Goal: Task Accomplishment & Management: Complete application form

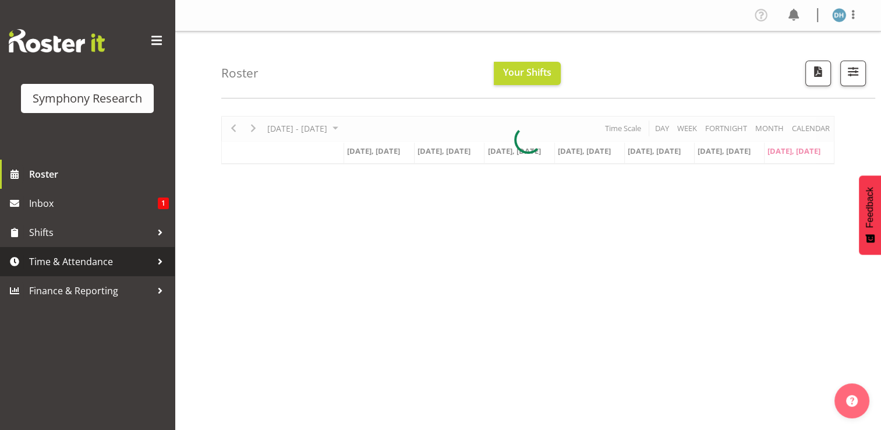
click at [62, 261] on span "Time & Attendance" at bounding box center [90, 261] width 122 height 17
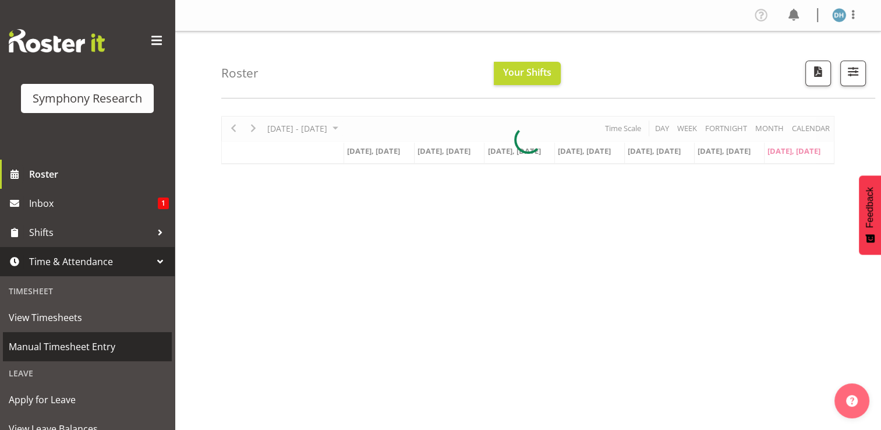
drag, startPoint x: 74, startPoint y: 349, endPoint x: 142, endPoint y: 346, distance: 67.6
click at [74, 348] on span "Manual Timesheet Entry" at bounding box center [87, 346] width 157 height 17
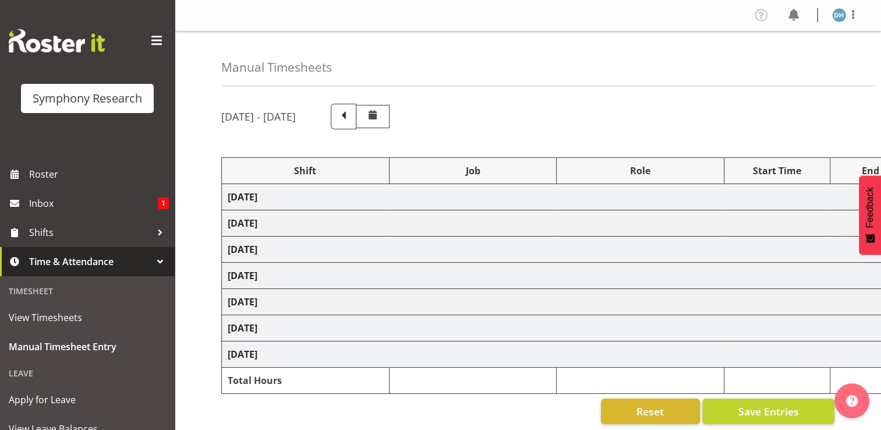
select select "57511"
select select "10499"
select select "57511"
select select "10499"
select select "47"
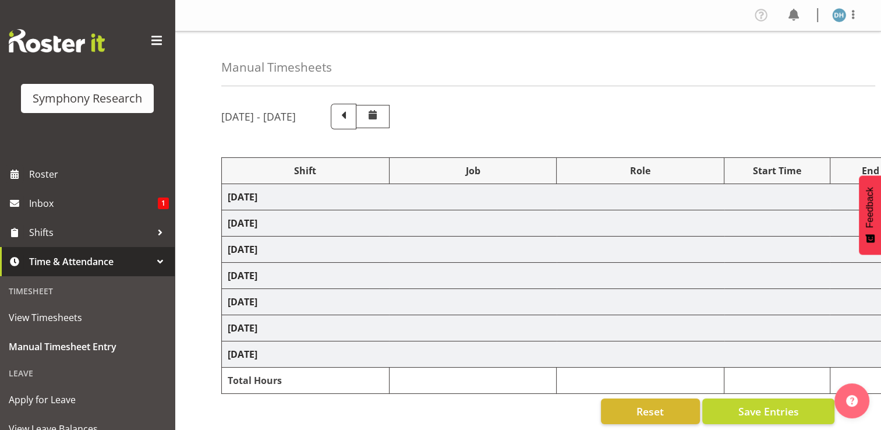
select select "57511"
select select "10499"
select select "57511"
select select "10499"
select select "47"
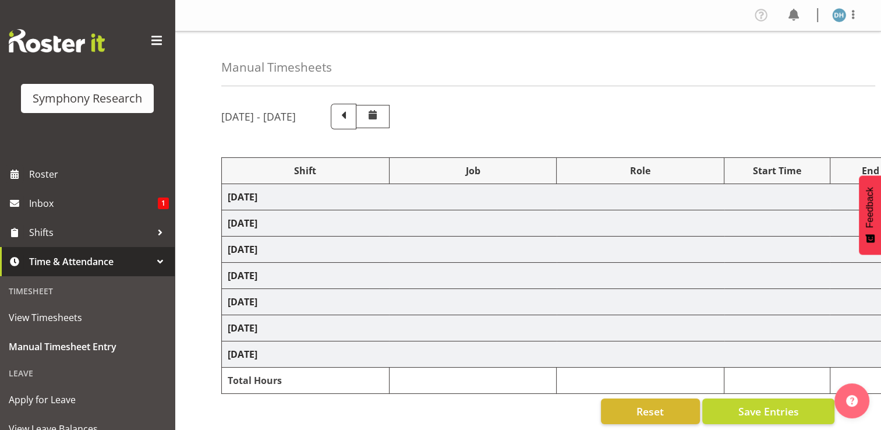
select select "56692"
select select "10499"
select select "56692"
select select "10499"
select select "47"
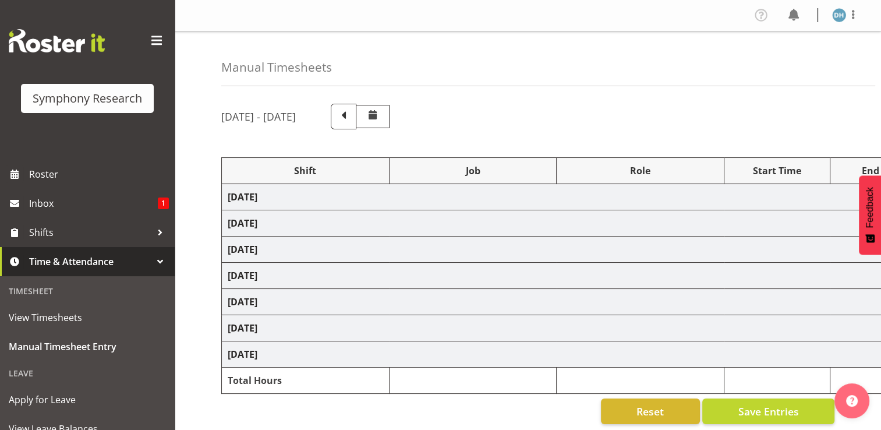
select select "10499"
select select "47"
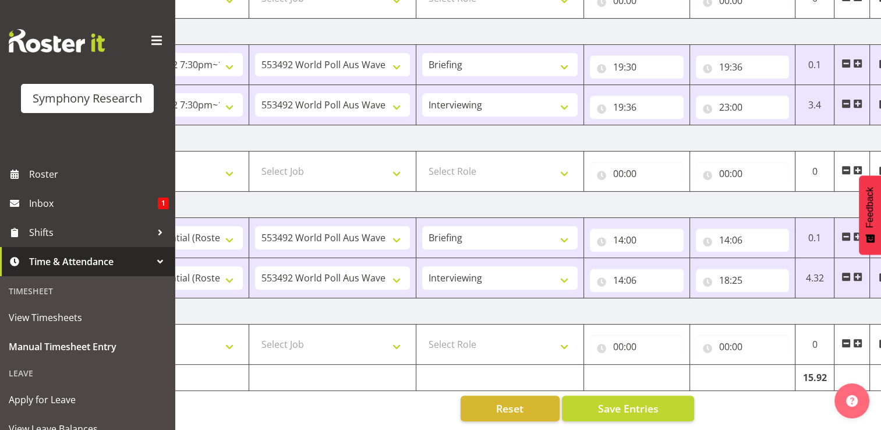
scroll to position [0, 155]
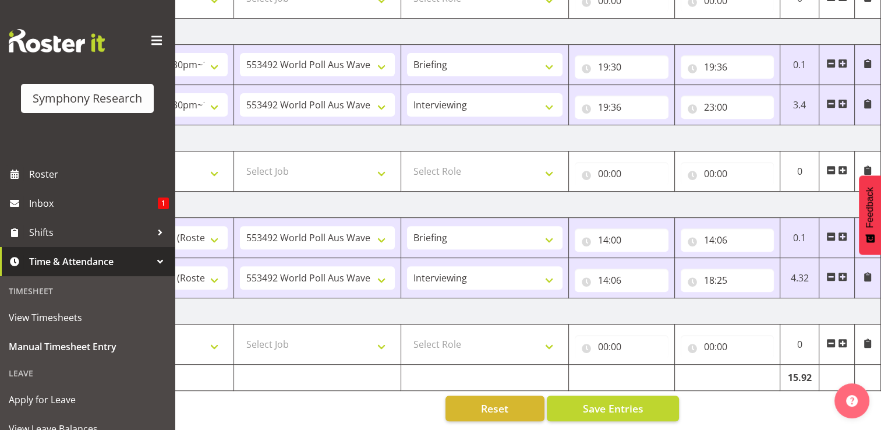
click at [843, 338] on span at bounding box center [841, 342] width 9 height 9
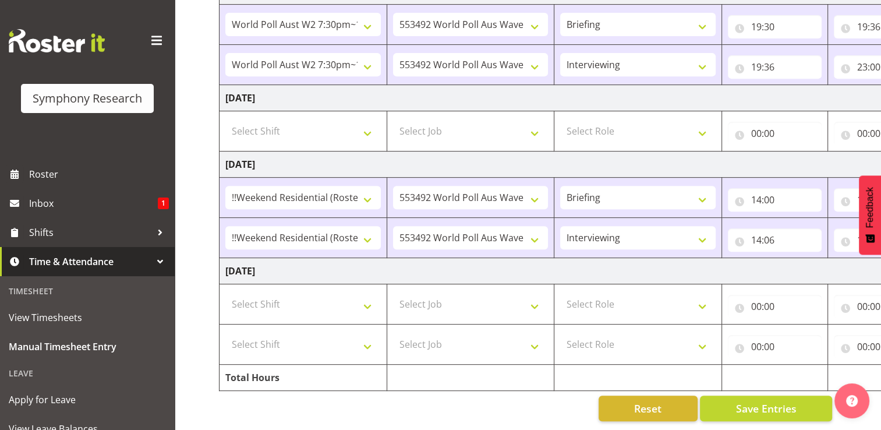
scroll to position [0, 0]
click at [370, 296] on select "Select Shift !!Weekend Residential (Roster IT Shift Label) *Business 9/10am ~ 4…" at bounding box center [305, 303] width 155 height 23
select select "17154"
click at [228, 292] on select "Select Shift !!Weekend Residential (Roster IT Shift Label) *Business 9/10am ~ 4…" at bounding box center [305, 303] width 155 height 23
drag, startPoint x: 371, startPoint y: 336, endPoint x: 372, endPoint y: 324, distance: 12.9
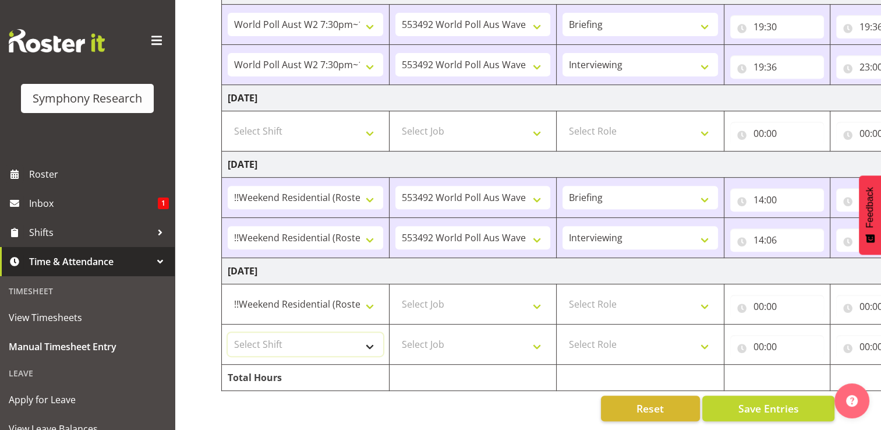
click at [371, 336] on select "Select Shift !!Weekend Residential (Roster IT Shift Label) *Business 9/10am ~ 4…" at bounding box center [305, 343] width 155 height 23
select select "17154"
click at [228, 332] on select "Select Shift !!Weekend Residential (Roster IT Shift Label) *Business 9/10am ~ 4…" at bounding box center [305, 343] width 155 height 23
click at [535, 296] on select "Select Job 550060 IF Admin 553492 World Poll Aus Wave 2 Main 2025 553493 World …" at bounding box center [472, 303] width 155 height 23
select select "10499"
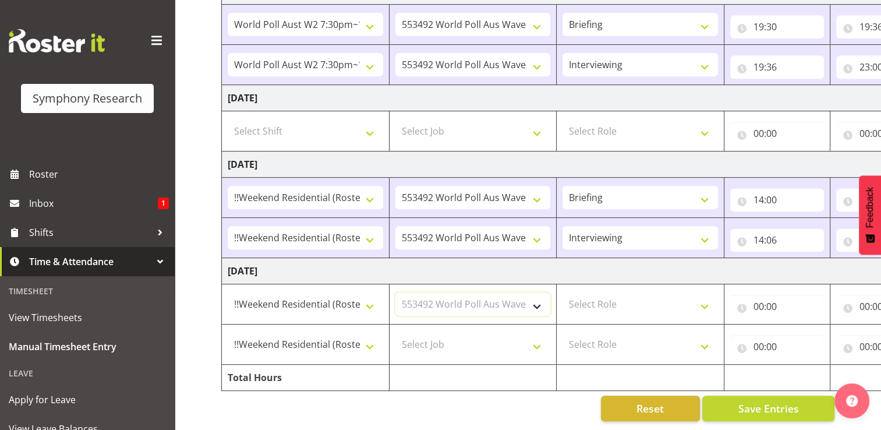
click at [395, 292] on select "Select Job 550060 IF Admin 553492 World Poll Aus Wave 2 Main 2025 553493 World …" at bounding box center [472, 303] width 155 height 23
click at [539, 338] on select "Select Job 550060 IF Admin 553492 World Poll Aus Wave 2 Main 2025 553493 World …" at bounding box center [472, 343] width 155 height 23
select select "10499"
click at [395, 332] on select "Select Job 550060 IF Admin 553492 World Poll Aus Wave 2 Main 2025 553493 World …" at bounding box center [472, 343] width 155 height 23
click at [707, 297] on select "Select Role Briefing Interviewing" at bounding box center [639, 303] width 155 height 23
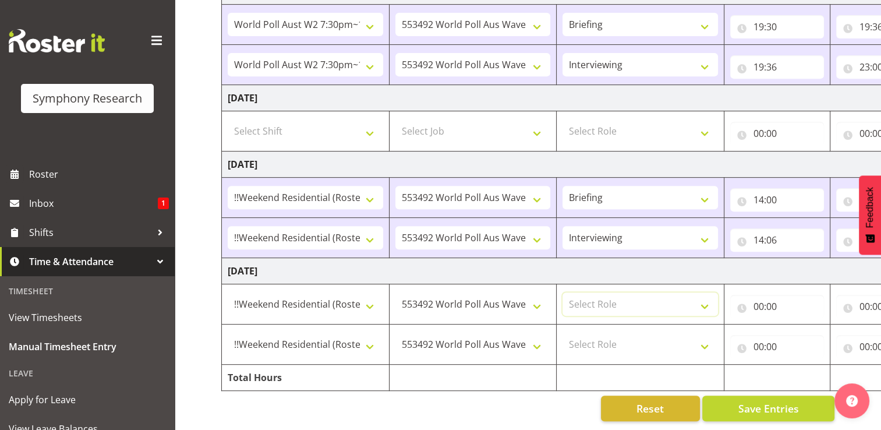
select select "297"
click at [562, 292] on select "Select Role Briefing Interviewing" at bounding box center [639, 303] width 155 height 23
click at [705, 336] on select "Select Role Briefing Interviewing" at bounding box center [639, 343] width 155 height 23
select select "47"
click at [562, 332] on select "Select Role Briefing Interviewing" at bounding box center [639, 343] width 155 height 23
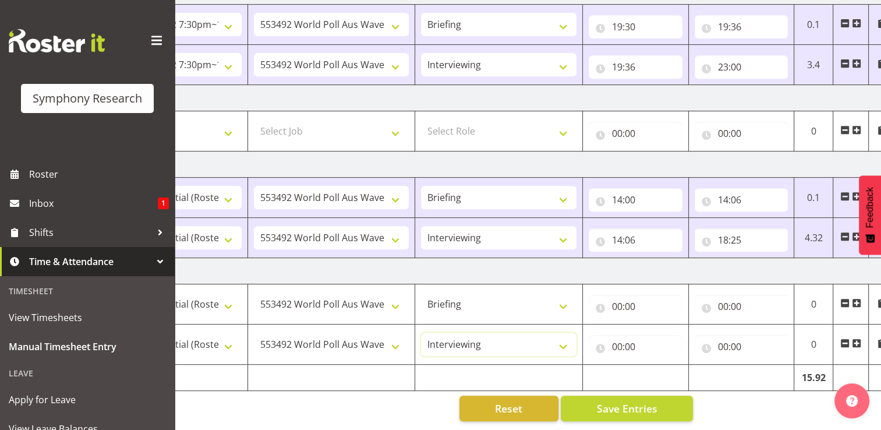
scroll to position [0, 155]
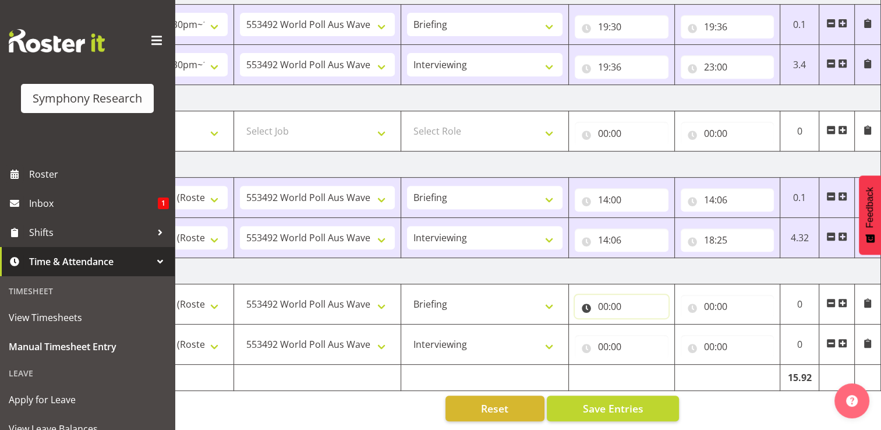
click at [611, 300] on input "00:00" at bounding box center [621, 305] width 94 height 23
click at [652, 329] on select "00 01 02 03 04 05 06 07 08 09 10 11 12 13 14 15 16 17 18 19 20 21 22 23" at bounding box center [654, 336] width 26 height 23
select select "13"
click at [641, 325] on select "00 01 02 03 04 05 06 07 08 09 10 11 12 13 14 15 16 17 18 19 20 21 22 23" at bounding box center [654, 336] width 26 height 23
type input "13:00"
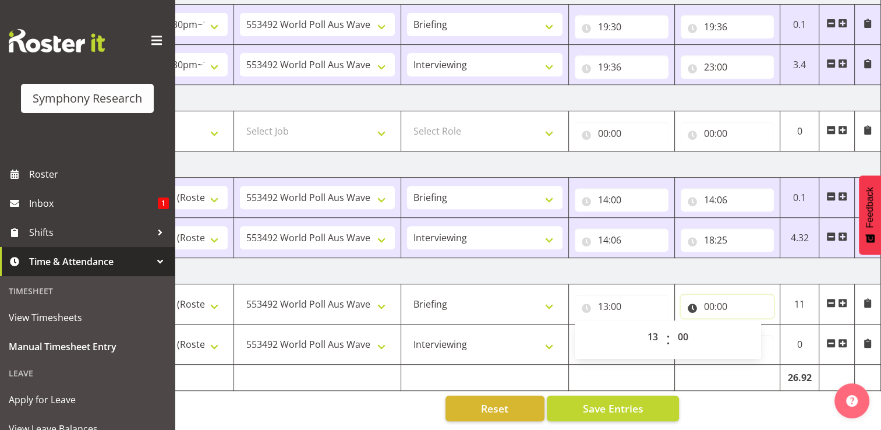
click at [721, 298] on input "00:00" at bounding box center [727, 305] width 94 height 23
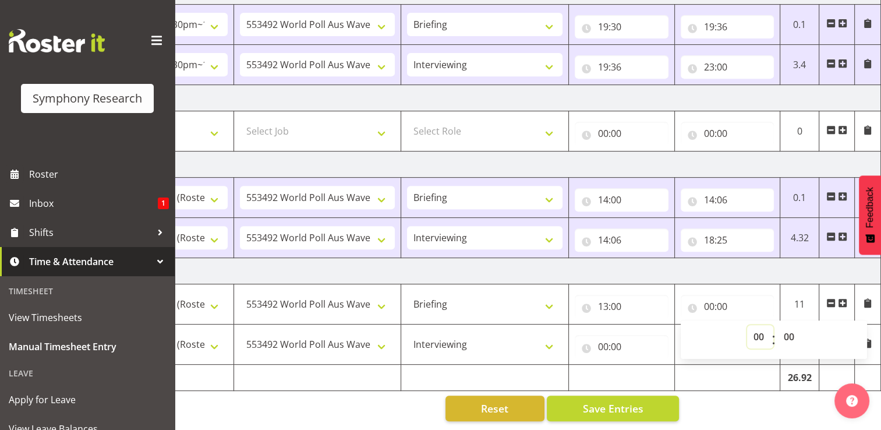
click at [764, 328] on select "00 01 02 03 04 05 06 07 08 09 10 11 12 13 14 15 16 17 18 19 20 21 22 23" at bounding box center [760, 336] width 26 height 23
select select "13"
click at [747, 325] on select "00 01 02 03 04 05 06 07 08 09 10 11 12 13 14 15 16 17 18 19 20 21 22 23" at bounding box center [760, 336] width 26 height 23
type input "13:00"
click at [793, 325] on select "00 01 02 03 04 05 06 07 08 09 10 11 12 13 14 15 16 17 18 19 20 21 22 23 24 25 2…" at bounding box center [790, 336] width 26 height 23
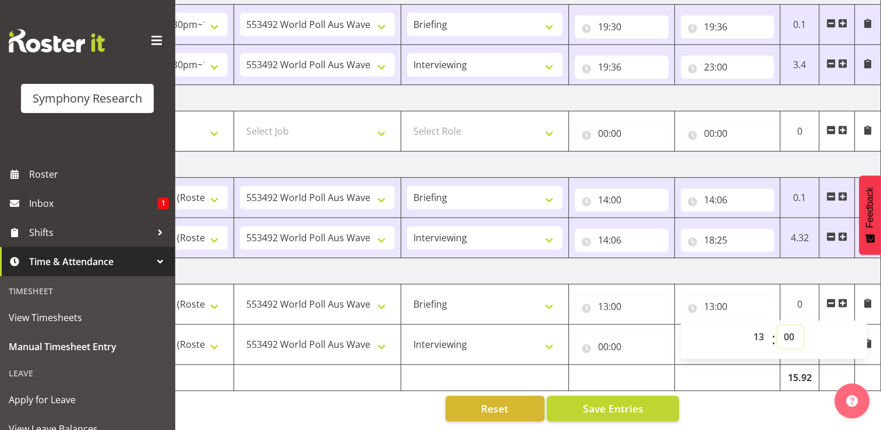
select select "6"
click at [777, 325] on select "00 01 02 03 04 05 06 07 08 09 10 11 12 13 14 15 16 17 18 19 20 21 22 23 24 25 2…" at bounding box center [790, 336] width 26 height 23
type input "13:06"
click at [612, 335] on input "00:00" at bounding box center [621, 346] width 94 height 23
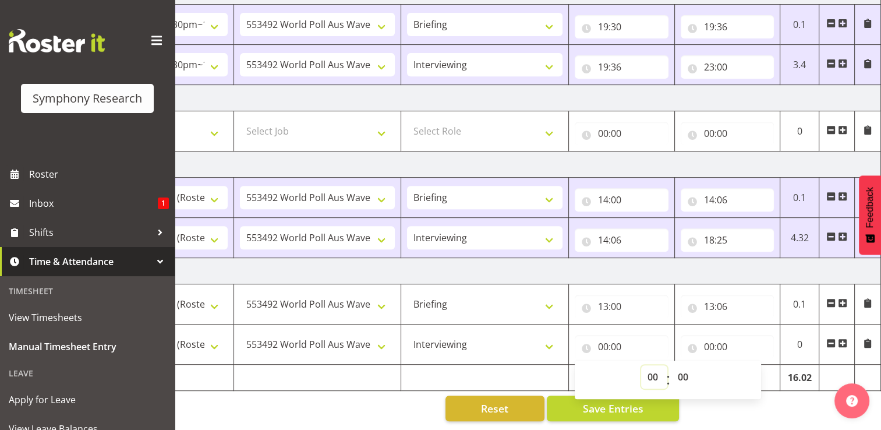
click at [656, 368] on select "00 01 02 03 04 05 06 07 08 09 10 11 12 13 14 15 16 17 18 19 20 21 22 23" at bounding box center [654, 376] width 26 height 23
select select "13"
click at [641, 365] on select "00 01 02 03 04 05 06 07 08 09 10 11 12 13 14 15 16 17 18 19 20 21 22 23" at bounding box center [654, 376] width 26 height 23
type input "13:00"
click at [684, 368] on select "00 01 02 03 04 05 06 07 08 09 10 11 12 13 14 15 16 17 18 19 20 21 22 23 24 25 2…" at bounding box center [684, 376] width 26 height 23
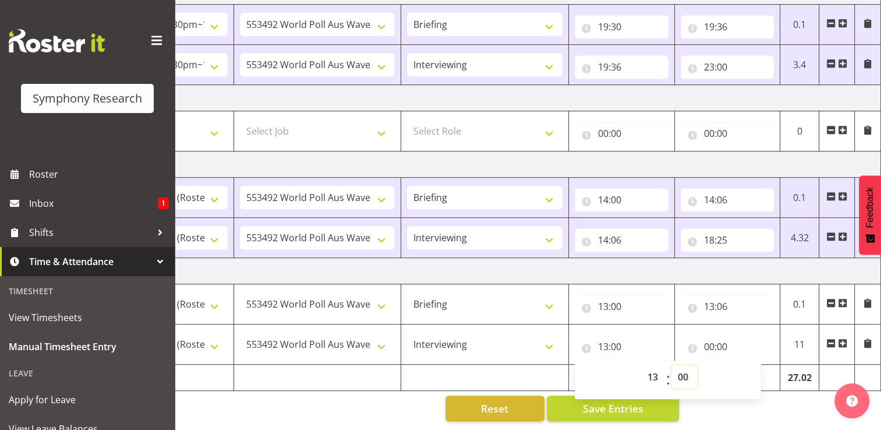
select select "6"
click at [671, 365] on select "00 01 02 03 04 05 06 07 08 09 10 11 12 13 14 15 16 17 18 19 20 21 22 23 24 25 2…" at bounding box center [684, 376] width 26 height 23
type input "13:06"
click at [843, 338] on span at bounding box center [841, 342] width 9 height 9
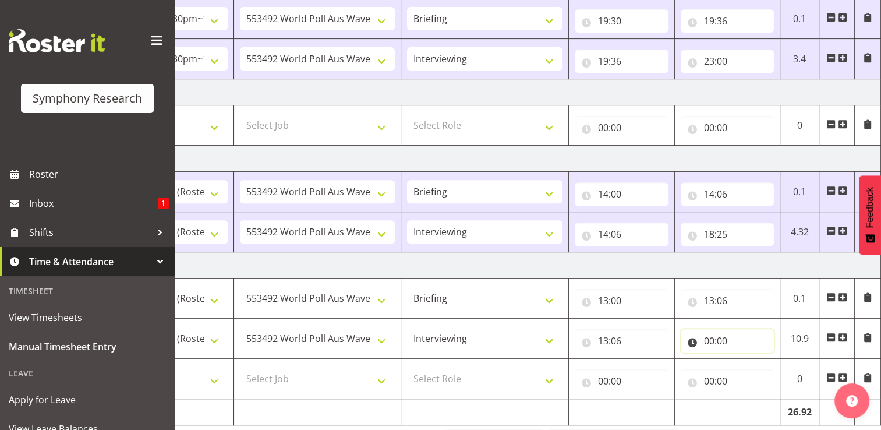
click at [715, 339] on input "00:00" at bounding box center [727, 340] width 94 height 23
click at [761, 367] on select "00 01 02 03 04 05 06 07 08 09 10 11 12 13 14 15 16 17 18 19 20 21 22 23" at bounding box center [760, 370] width 26 height 23
select select "16"
click at [747, 359] on select "00 01 02 03 04 05 06 07 08 09 10 11 12 13 14 15 16 17 18 19 20 21 22 23" at bounding box center [760, 370] width 26 height 23
type input "16:00"
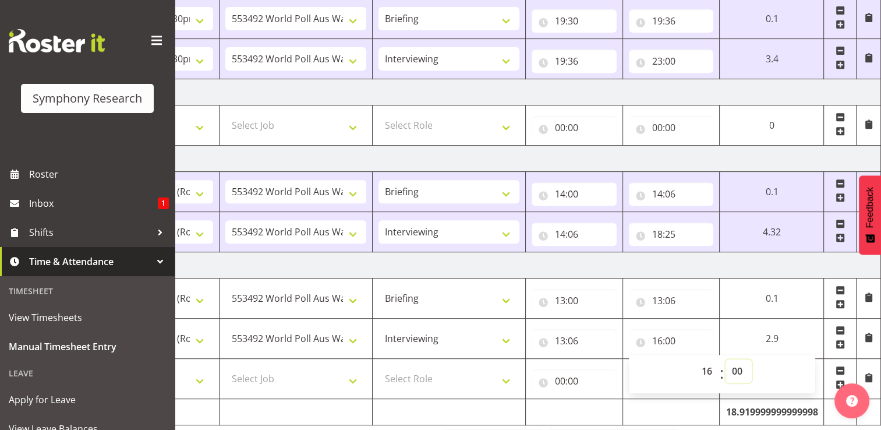
click at [743, 369] on select "00 01 02 03 04 05 06 07 08 09 10 11 12 13 14 15 16 17 18 19 20 21 22 23 24 25 2…" at bounding box center [738, 370] width 26 height 23
click at [725, 359] on select "00 01 02 03 04 05 06 07 08 09 10 11 12 13 14 15 16 17 18 19 20 21 22 23 24 25 2…" at bounding box center [738, 370] width 26 height 23
click at [563, 381] on input "00:00" at bounding box center [573, 380] width 85 height 23
click at [610, 409] on select "00 01 02 03 04 05 06 07 08 09 10 11 12 13 14 15 16 17 18 19 20 21 22 23" at bounding box center [611, 410] width 26 height 23
select select "16"
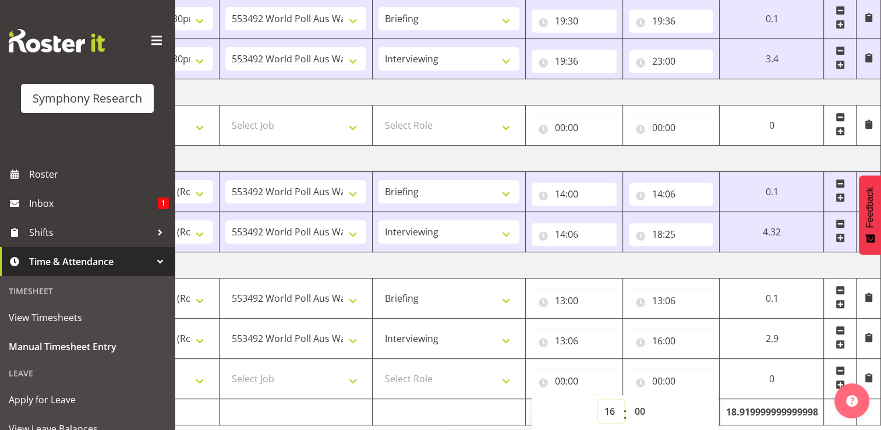
click at [598, 399] on select "00 01 02 03 04 05 06 07 08 09 10 11 12 13 14 15 16 17 18 19 20 21 22 23" at bounding box center [611, 410] width 26 height 23
type input "16:00"
click at [640, 410] on select "00 01 02 03 04 05 06 07 08 09 10 11 12 13 14 15 16 17 18 19 20 21 22 23 24 25 2…" at bounding box center [641, 410] width 26 height 23
select select "30"
click at [628, 399] on select "00 01 02 03 04 05 06 07 08 09 10 11 12 13 14 15 16 17 18 19 20 21 22 23 24 25 2…" at bounding box center [641, 410] width 26 height 23
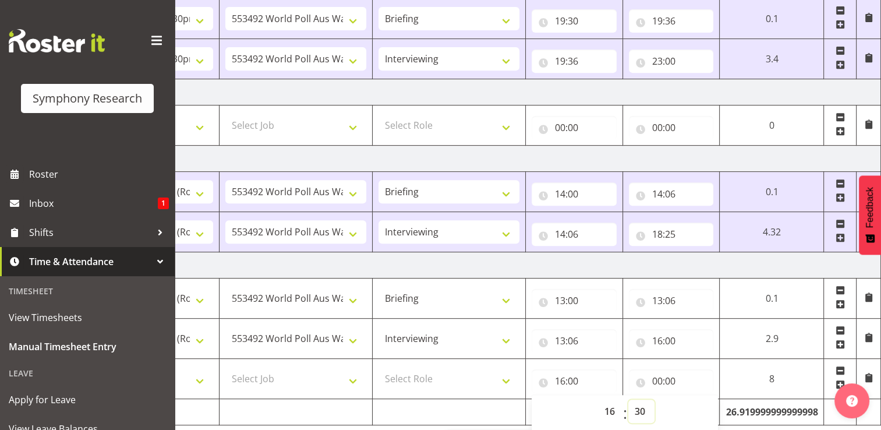
type input "16:30"
click at [672, 381] on input "00:00" at bounding box center [671, 380] width 85 height 23
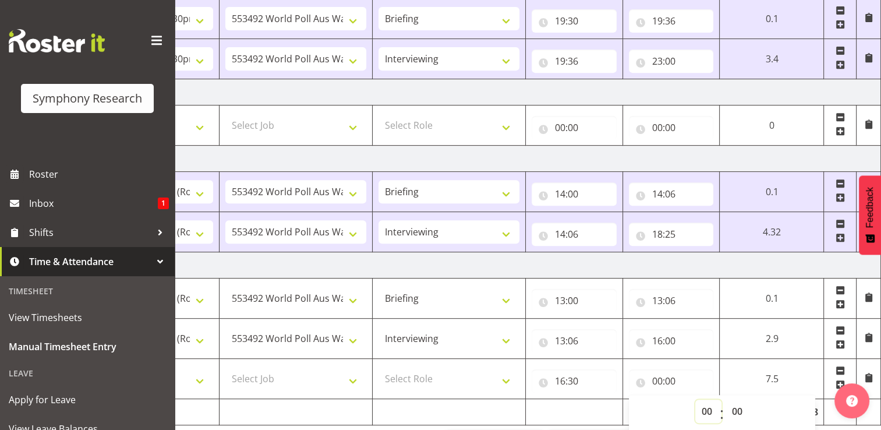
click at [706, 409] on select "00 01 02 03 04 05 06 07 08 09 10 11 12 13 14 15 16 17 18 19 20 21 22 23" at bounding box center [708, 410] width 26 height 23
select select "19"
click at [695, 399] on select "00 01 02 03 04 05 06 07 08 09 10 11 12 13 14 15 16 17 18 19 20 21 22 23" at bounding box center [708, 410] width 26 height 23
type input "19:00"
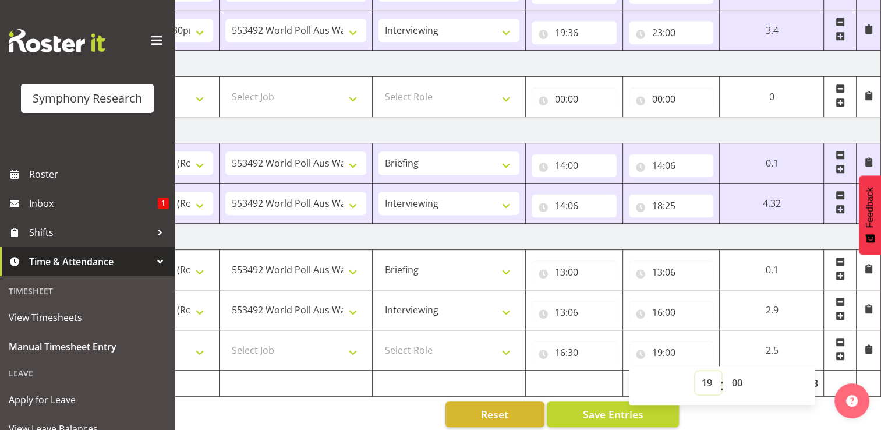
scroll to position [531, 0]
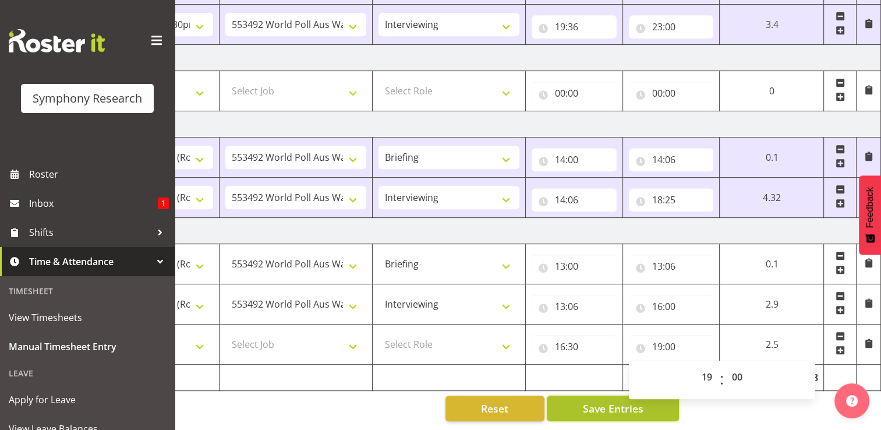
click at [619, 400] on span "Save Entries" at bounding box center [612, 407] width 61 height 15
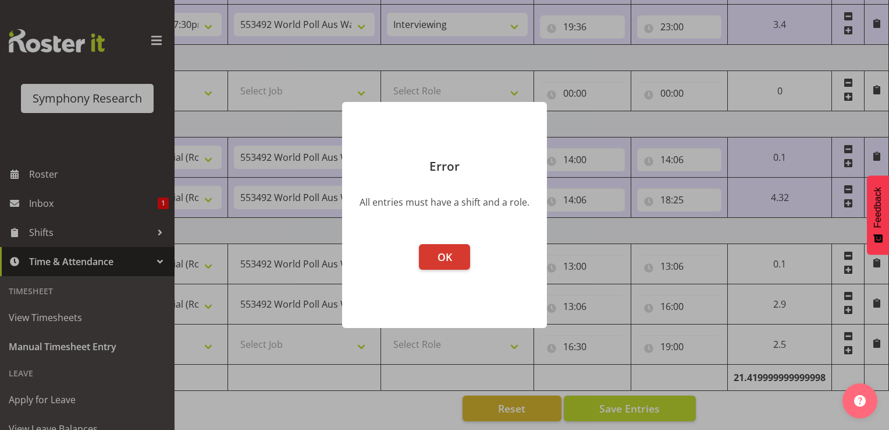
click at [455, 271] on footer "OK" at bounding box center [444, 279] width 205 height 95
click at [444, 263] on span "OK" at bounding box center [445, 257] width 15 height 14
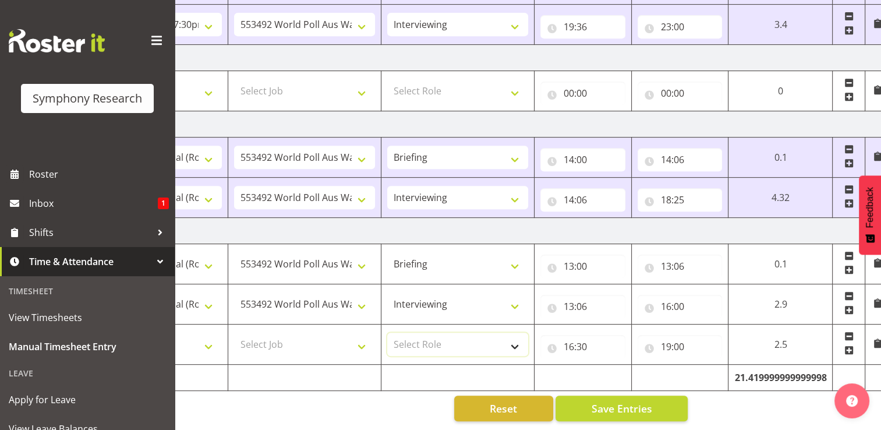
click at [414, 332] on select "Select Role Briefing Interviewing" at bounding box center [457, 343] width 141 height 23
select select "47"
click at [387, 332] on select "Select Role Briefing Interviewing" at bounding box center [457, 343] width 141 height 23
click at [364, 336] on select "Select Job 550060 IF Admin 553492 World Poll Aus Wave 2 Main 2025 553493 World …" at bounding box center [304, 343] width 141 height 23
select select "10499"
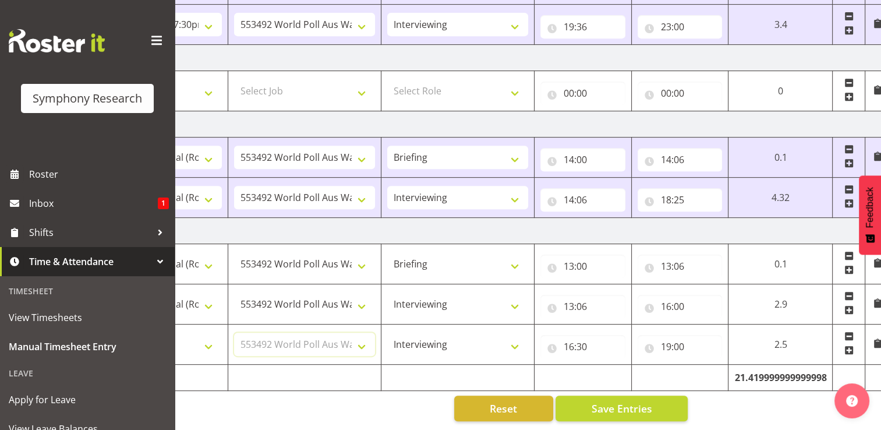
click at [234, 332] on select "Select Job 550060 IF Admin 553492 World Poll Aus Wave 2 Main 2025 553493 World …" at bounding box center [304, 343] width 141 height 23
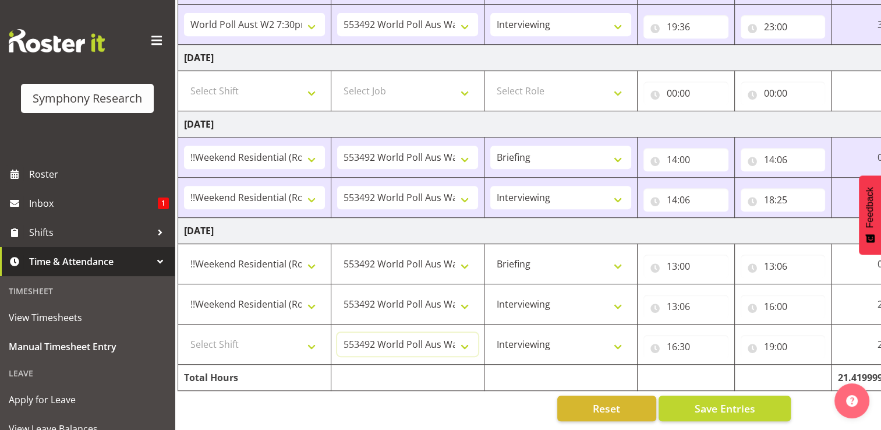
scroll to position [0, 0]
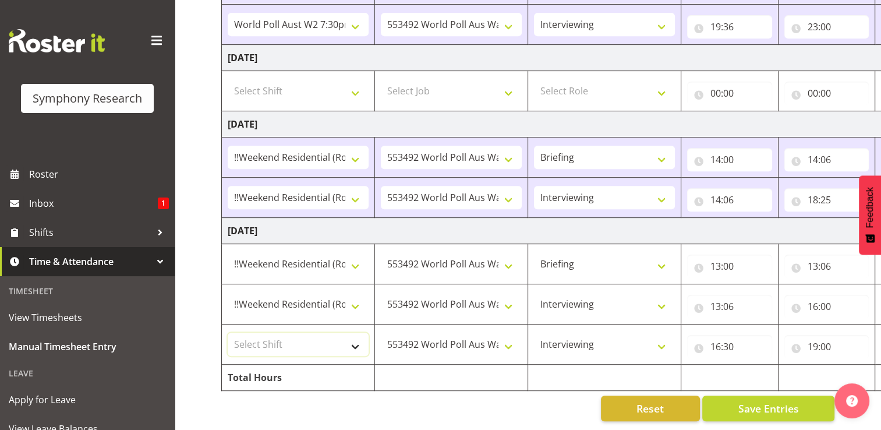
click at [354, 335] on select "Select Shift !!Weekend Residential (Roster IT Shift Label) *Business 9/10am ~ 4…" at bounding box center [298, 343] width 141 height 23
select select "17154"
click at [228, 332] on select "Select Shift !!Weekend Residential (Roster IT Shift Label) *Business 9/10am ~ 4…" at bounding box center [298, 343] width 141 height 23
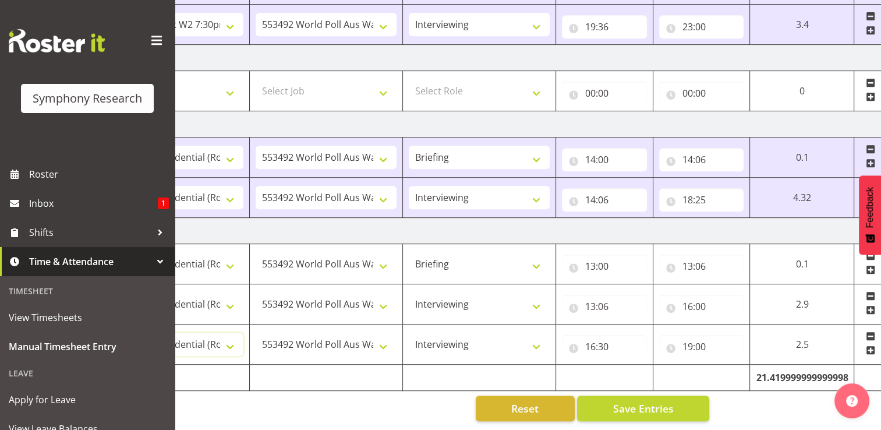
scroll to position [0, 155]
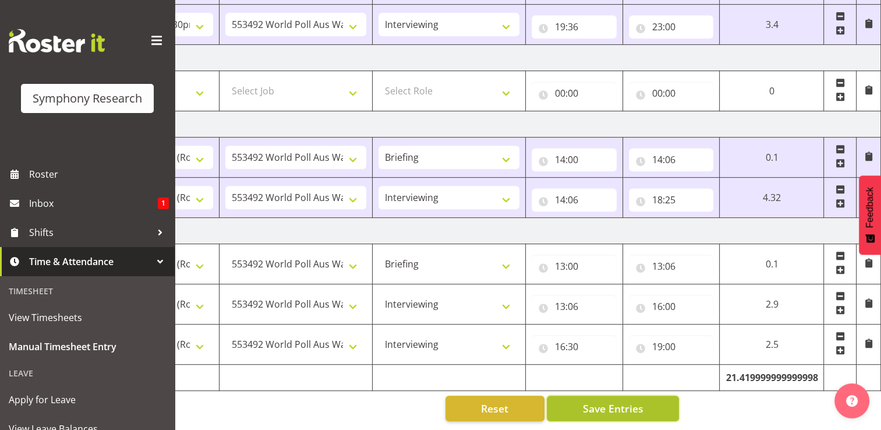
click at [641, 400] on span "Save Entries" at bounding box center [612, 407] width 61 height 15
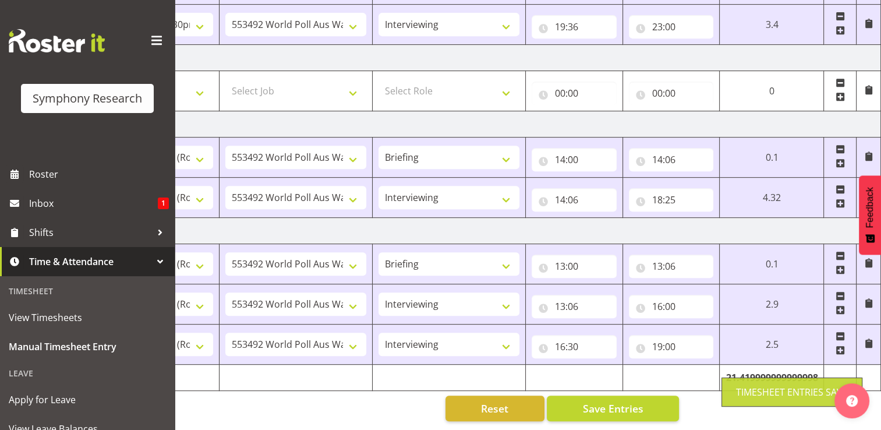
click at [694, 399] on div "[DATE] - [DATE] Shift Job Role Start Time End Time Total [DATE] !!Weekend Resid…" at bounding box center [395, 0] width 659 height 860
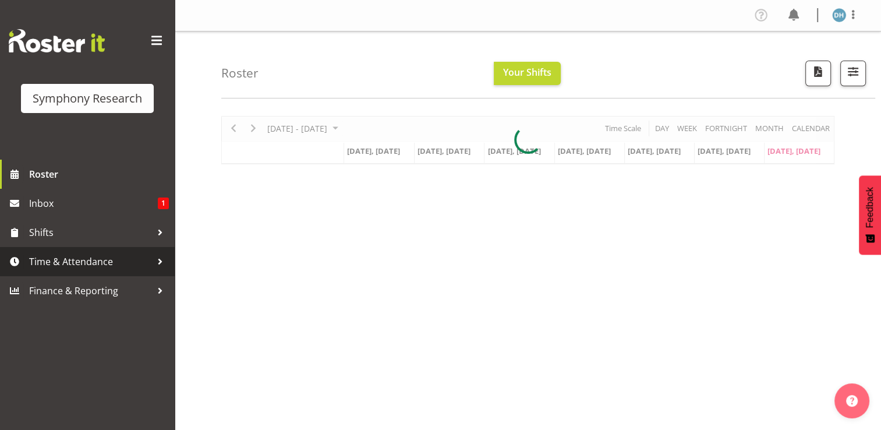
click at [80, 264] on span "Time & Attendance" at bounding box center [90, 261] width 122 height 17
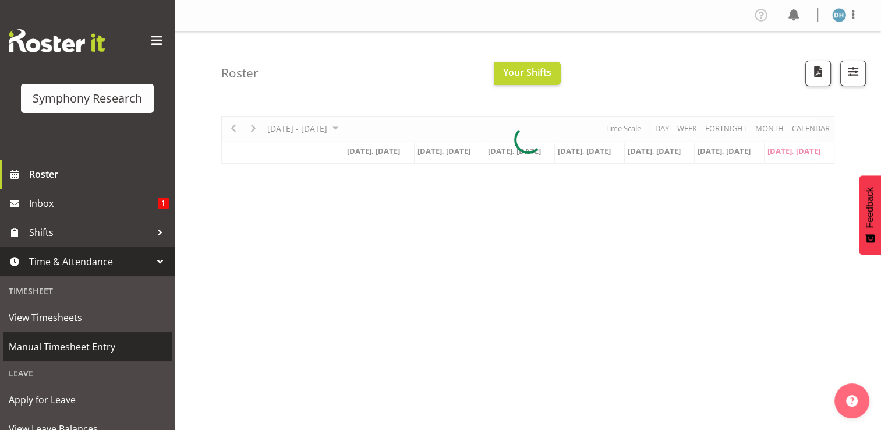
click at [80, 343] on span "Manual Timesheet Entry" at bounding box center [87, 346] width 157 height 17
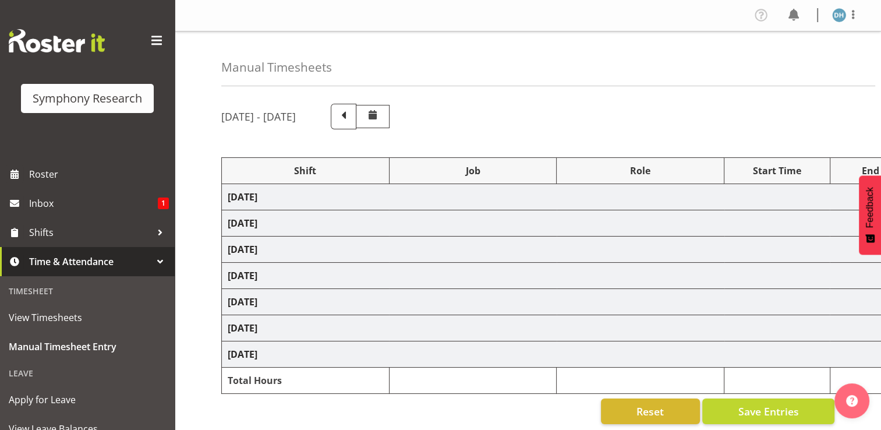
select select "57511"
select select "10499"
select select "57511"
select select "10499"
select select "47"
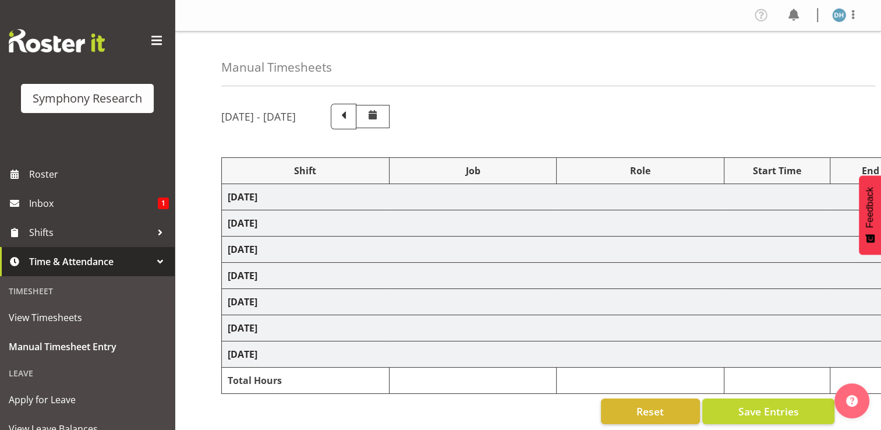
select select "57511"
select select "10499"
select select "57511"
select select "10499"
select select "47"
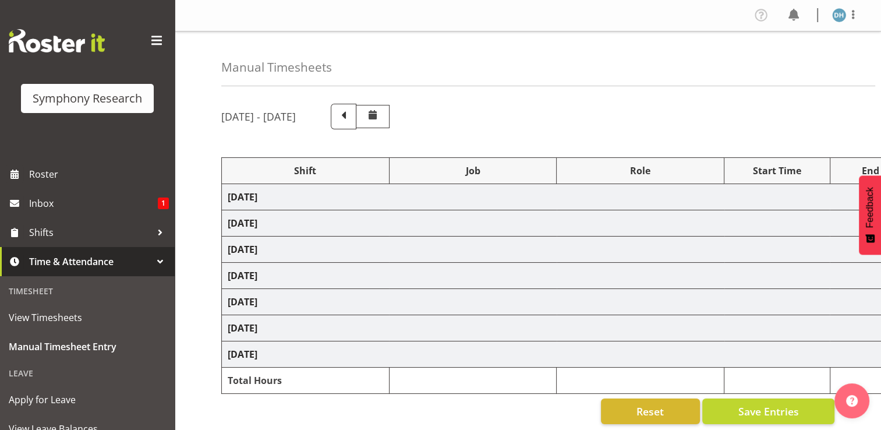
select select "56692"
select select "10499"
select select "56692"
select select "10499"
select select "47"
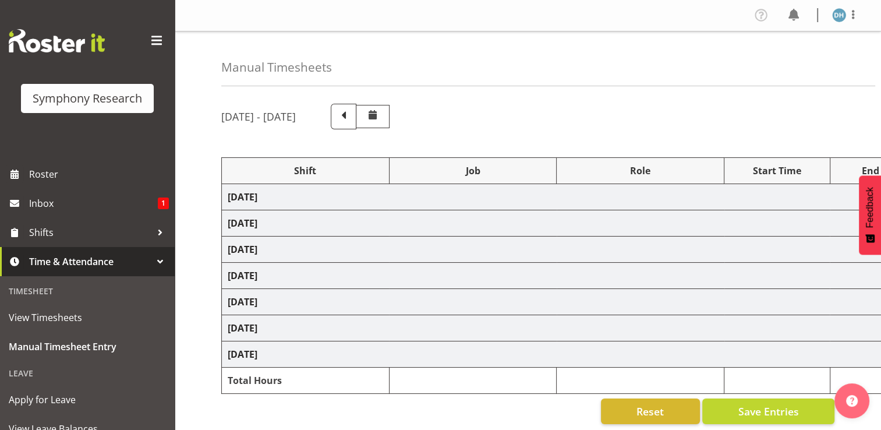
select select "10499"
select select "47"
select select "10499"
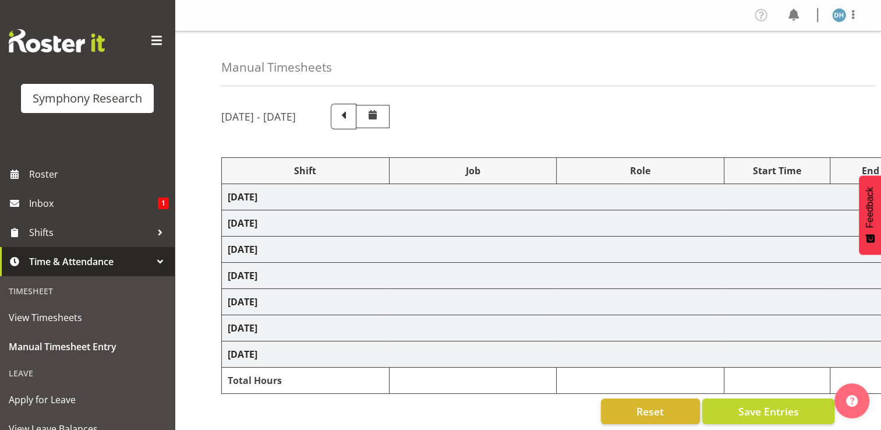
select select "47"
select select "10499"
select select "47"
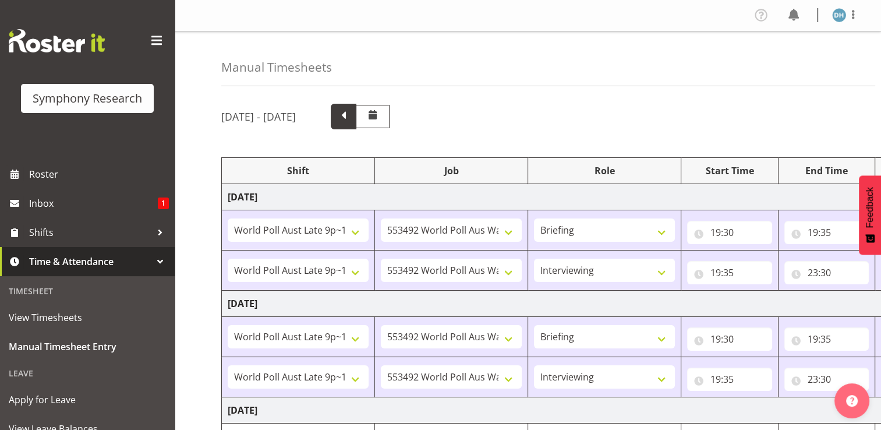
click at [351, 113] on span at bounding box center [343, 115] width 15 height 15
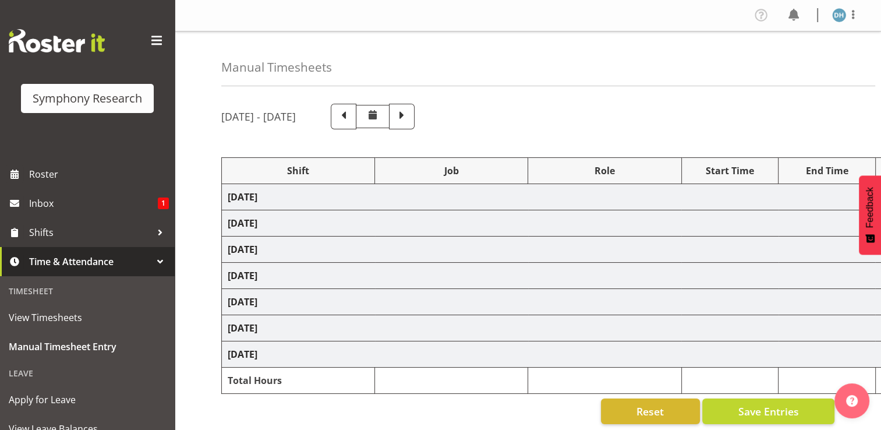
select select "26078"
select select "10691"
select select "26078"
select select "10691"
select select "47"
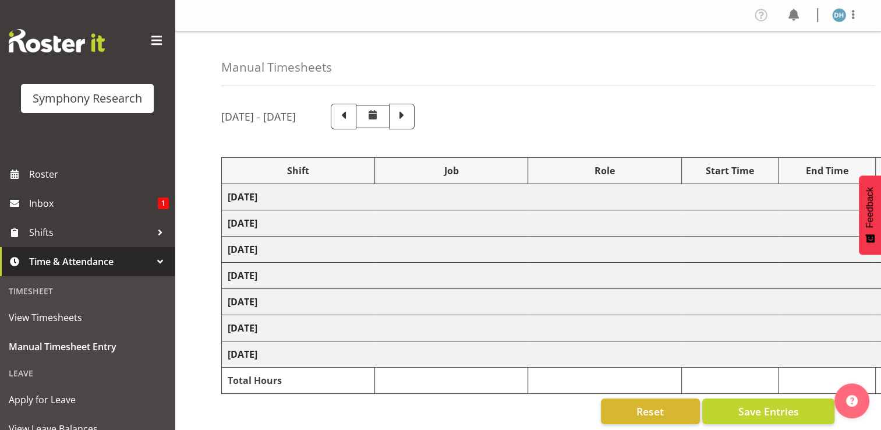
select select "26078"
select select "10691"
select select "47"
select select "56692"
select select "10499"
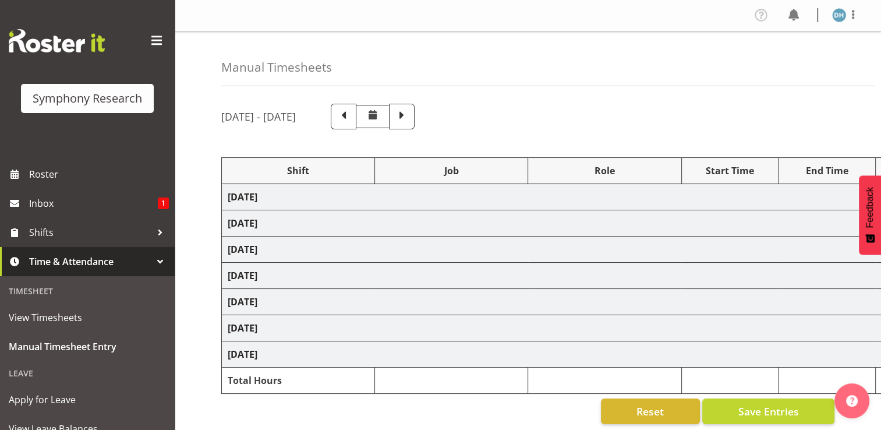
select select "47"
select select "26078"
select select "10691"
select select "47"
select select "26078"
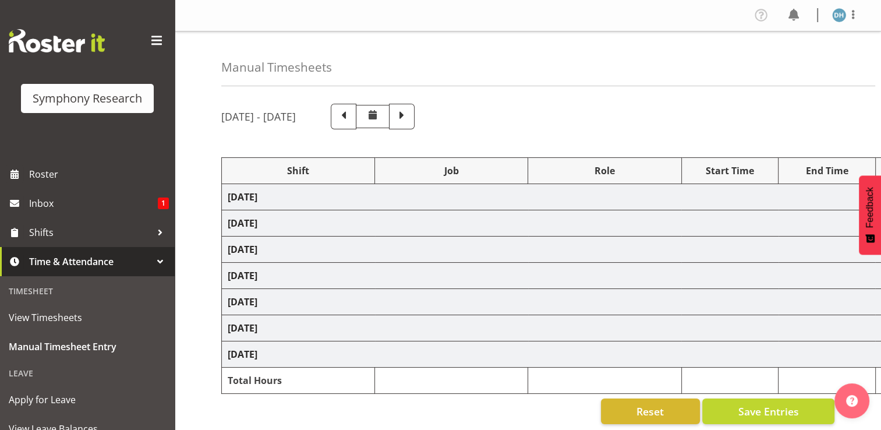
select select "10691"
select select "47"
select select "26078"
select select "10691"
select select "47"
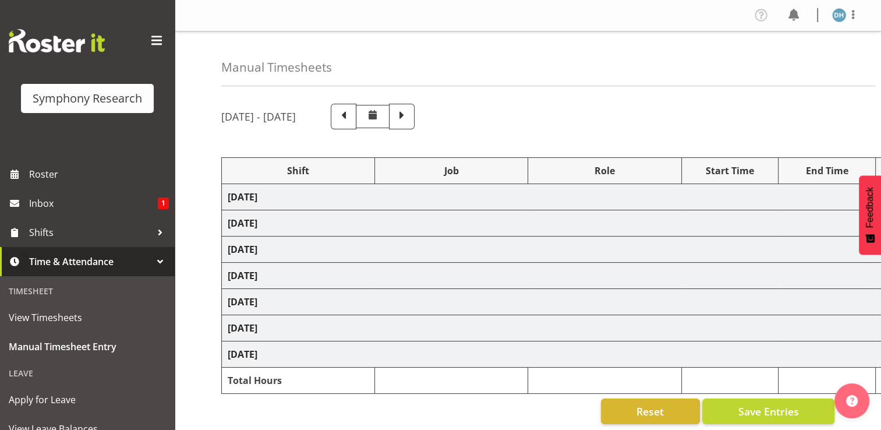
select select "26078"
select select "10691"
select select "47"
select select "57511"
select select "10499"
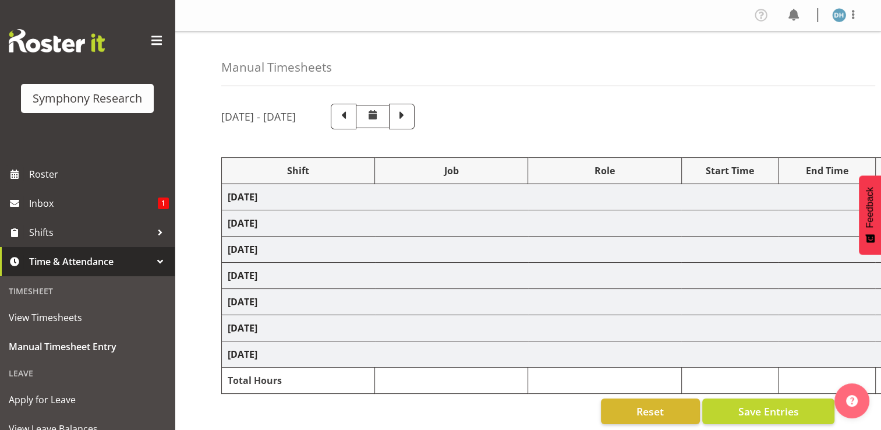
select select "47"
select select "26078"
select select "10691"
select select "26078"
select select "10691"
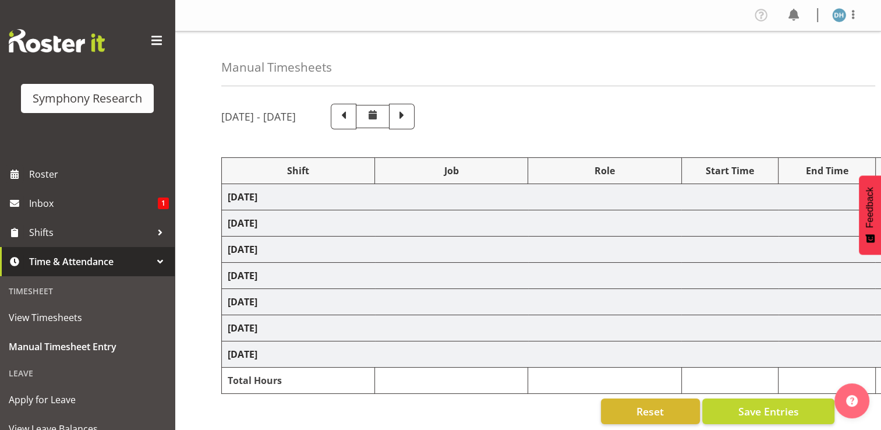
select select "47"
select select "26078"
select select "10691"
select select "47"
select select "26078"
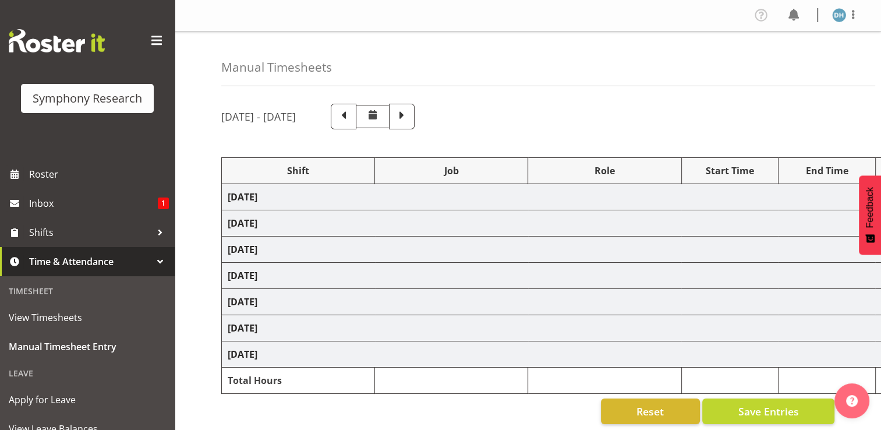
select select "10691"
select select "47"
select select "26078"
select select "10691"
select select "26078"
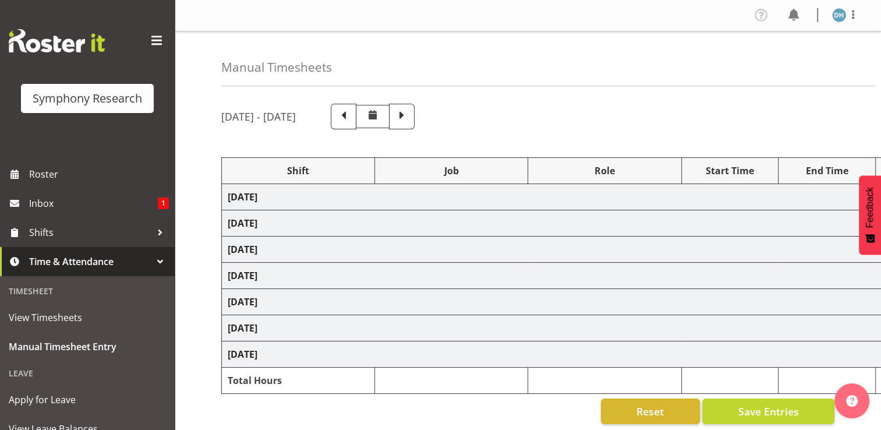
select select "10691"
select select "47"
select select "26078"
select select "10691"
select select "47"
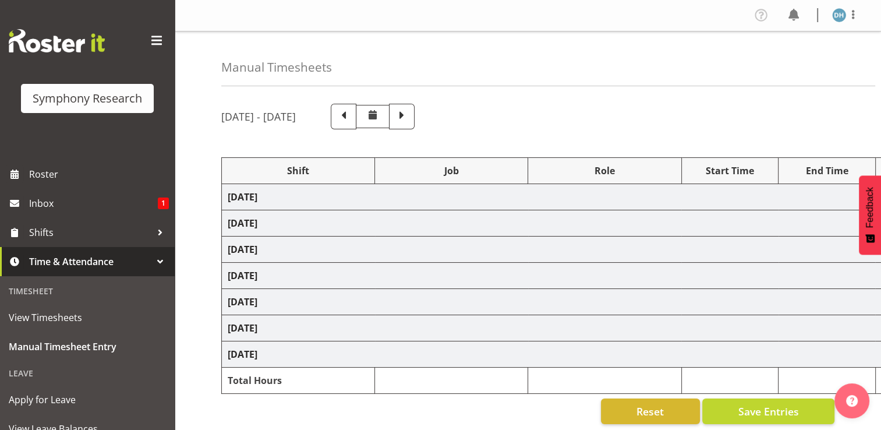
select select "10527"
select select "47"
select select "10499"
select select "47"
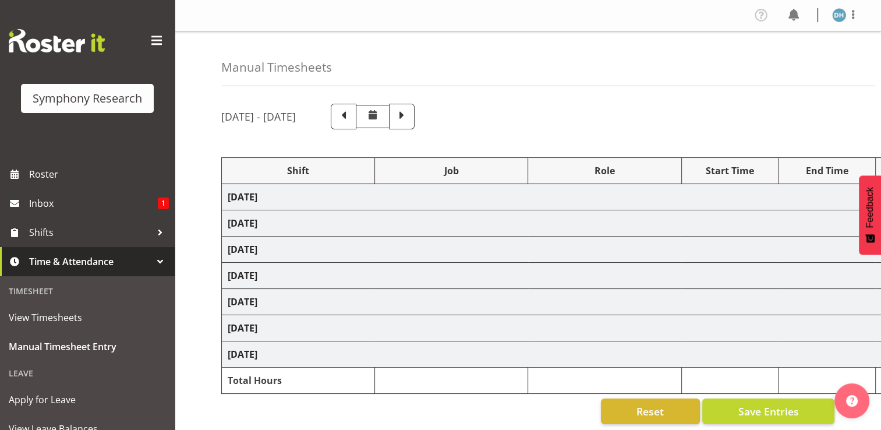
select select "10499"
select select "47"
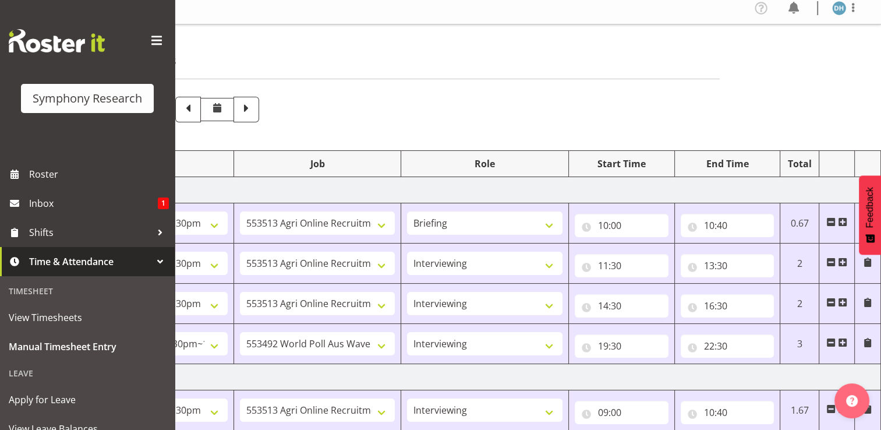
scroll to position [3, 0]
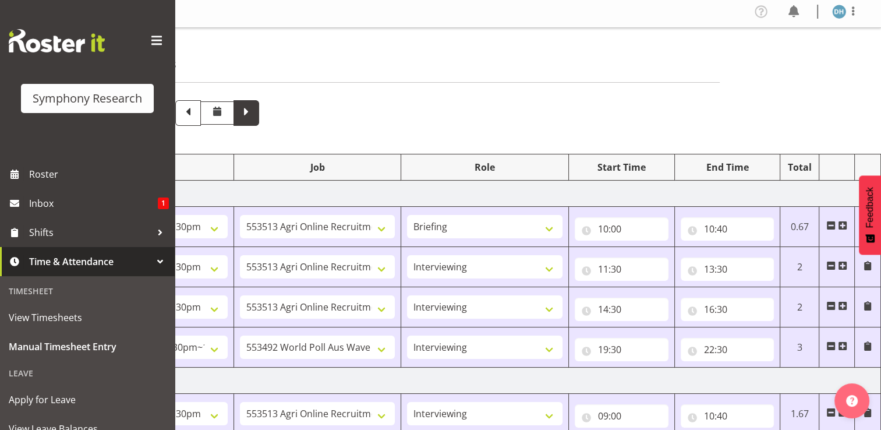
click at [254, 116] on span at bounding box center [246, 111] width 15 height 15
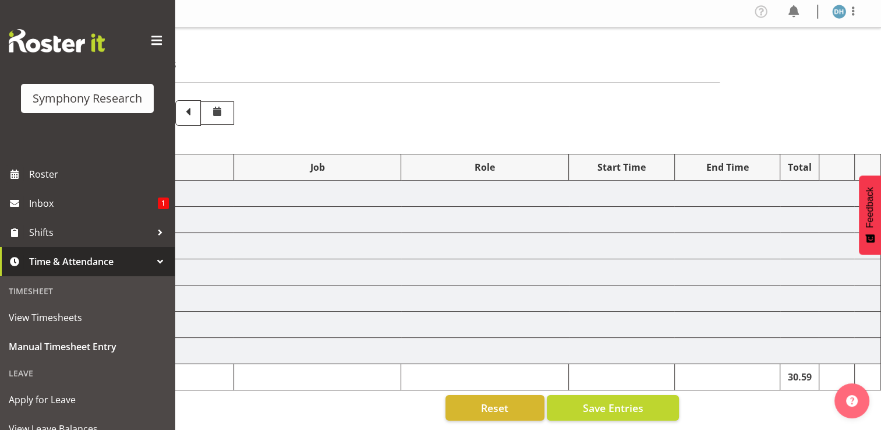
select select "57511"
select select "10499"
select select "57511"
select select "10499"
select select "47"
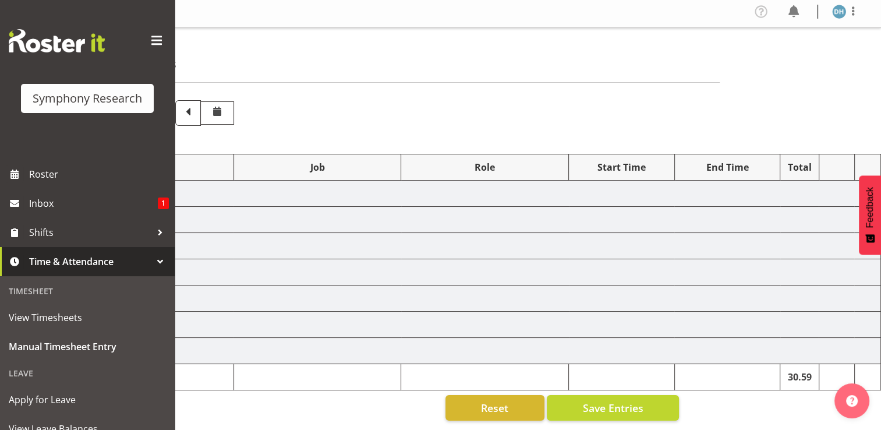
select select "57511"
select select "10499"
select select "57511"
select select "10499"
select select "47"
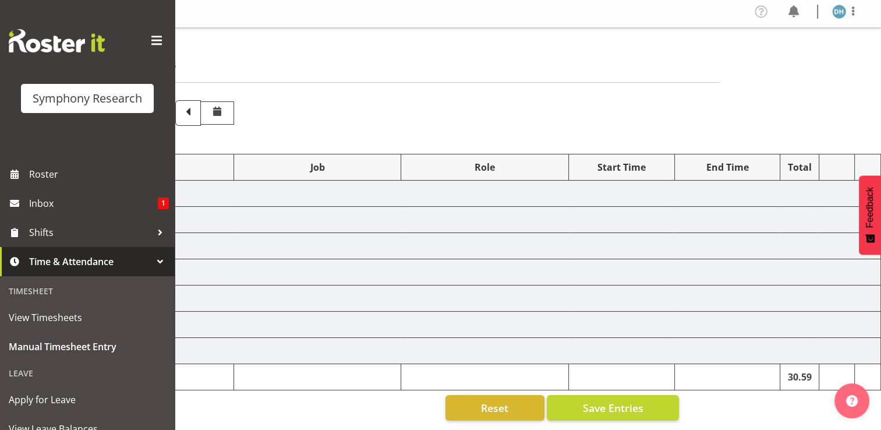
select select "56692"
select select "10499"
select select "56692"
select select "10499"
select select "47"
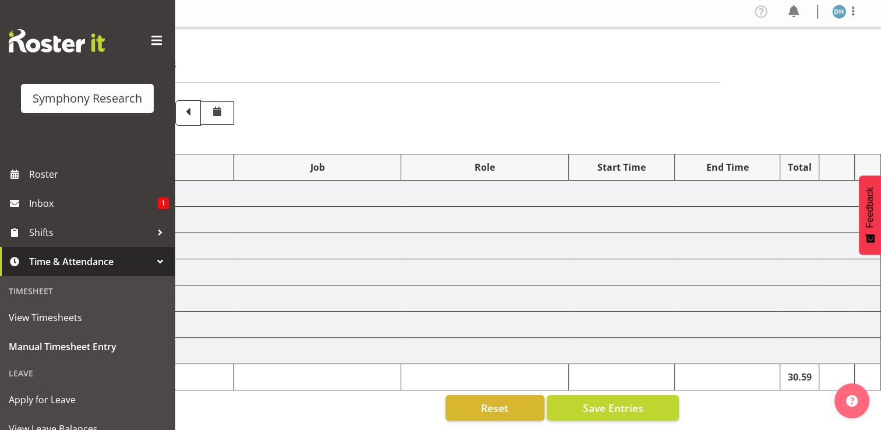
select select "10499"
select select "47"
select select "10499"
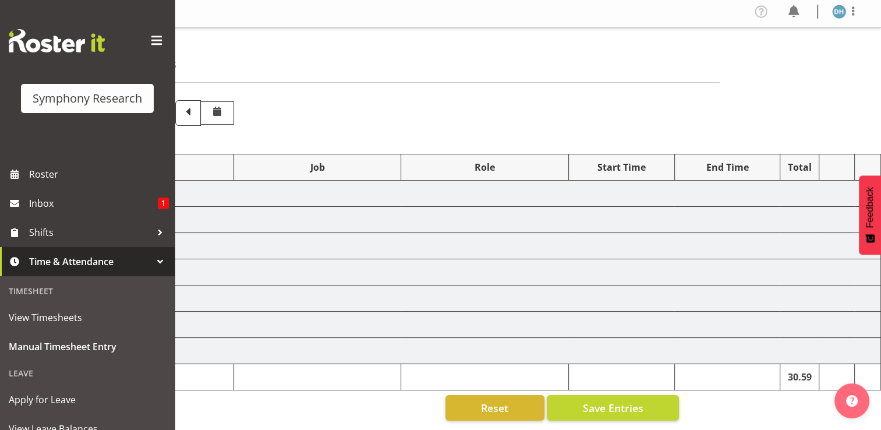
select select "47"
select select "10499"
select select "47"
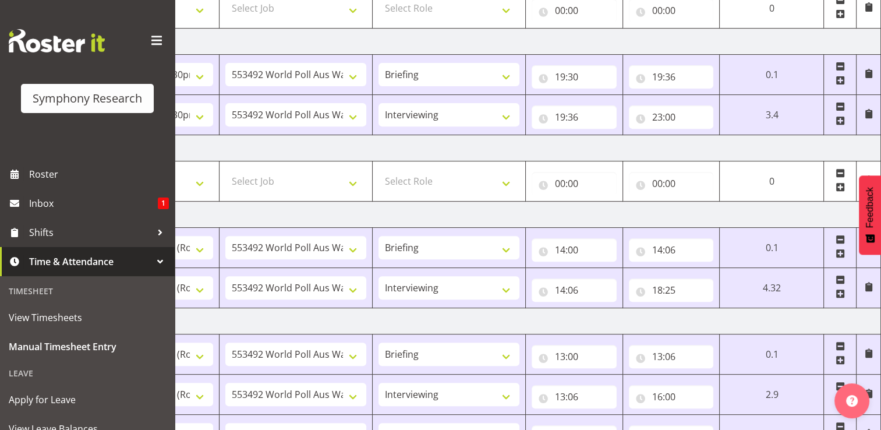
scroll to position [531, 0]
